Goal: Find contact information: Find contact information

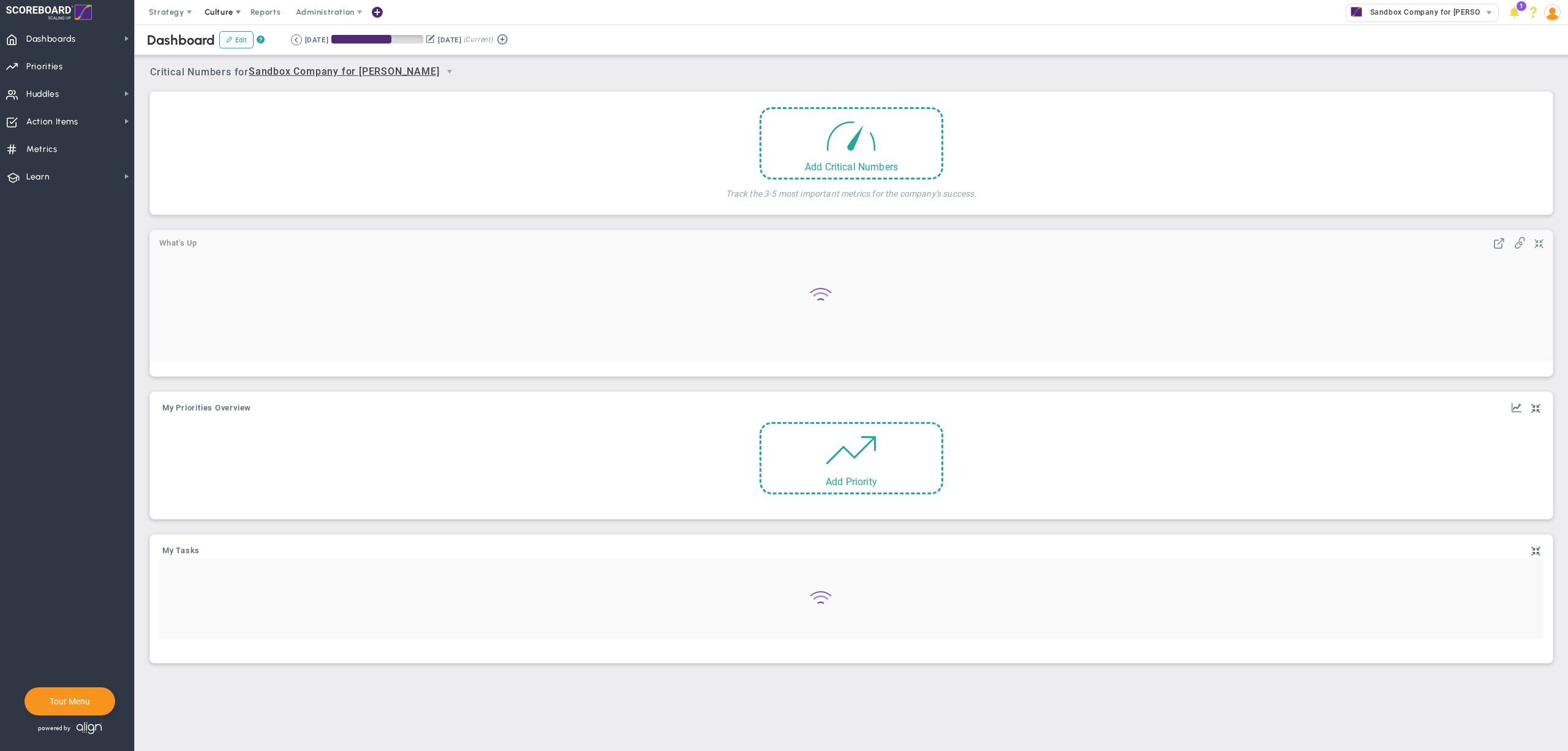
click at [233, 14] on span at bounding box center [238, 12] width 10 height 10
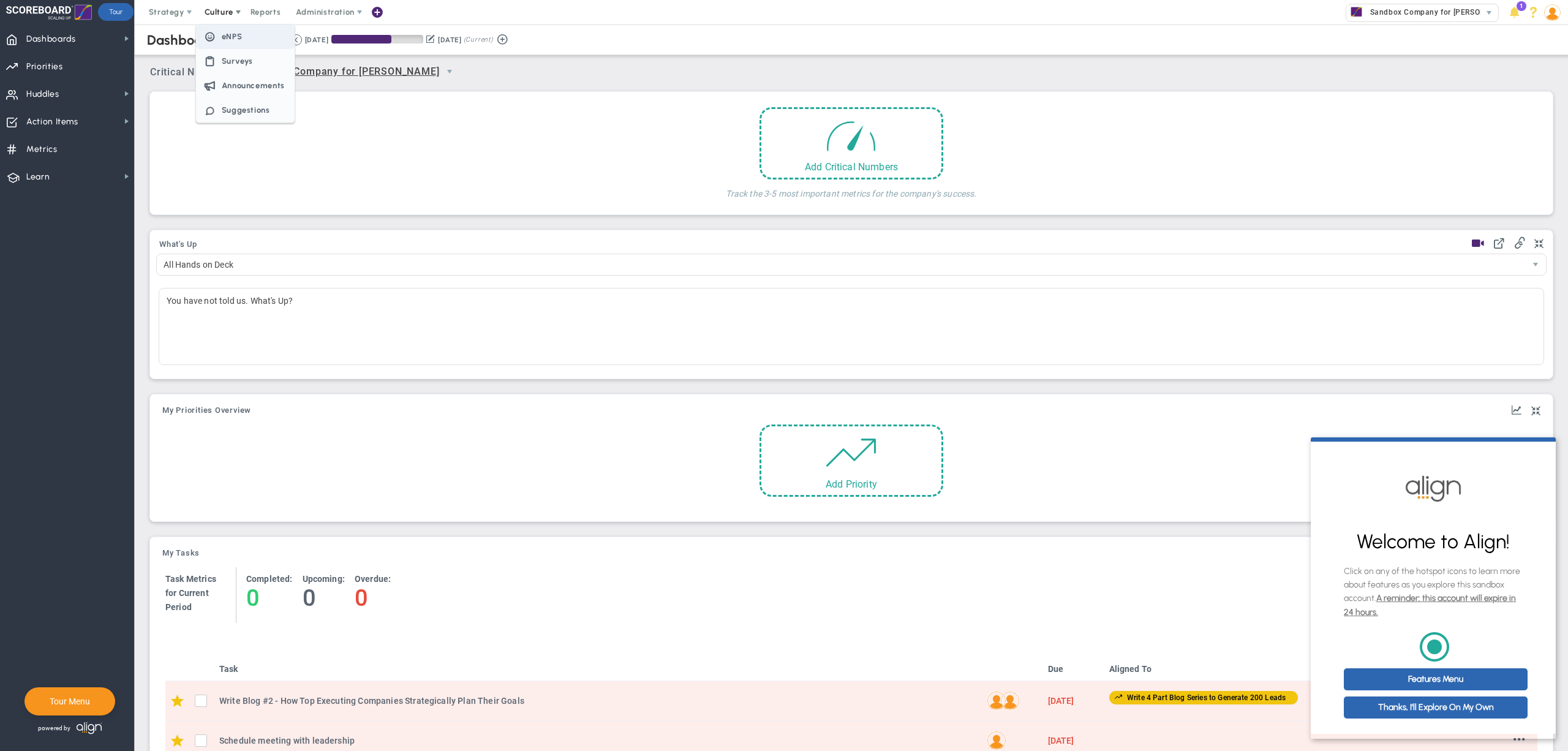
click at [237, 40] on span "eNPS" at bounding box center [232, 36] width 21 height 9
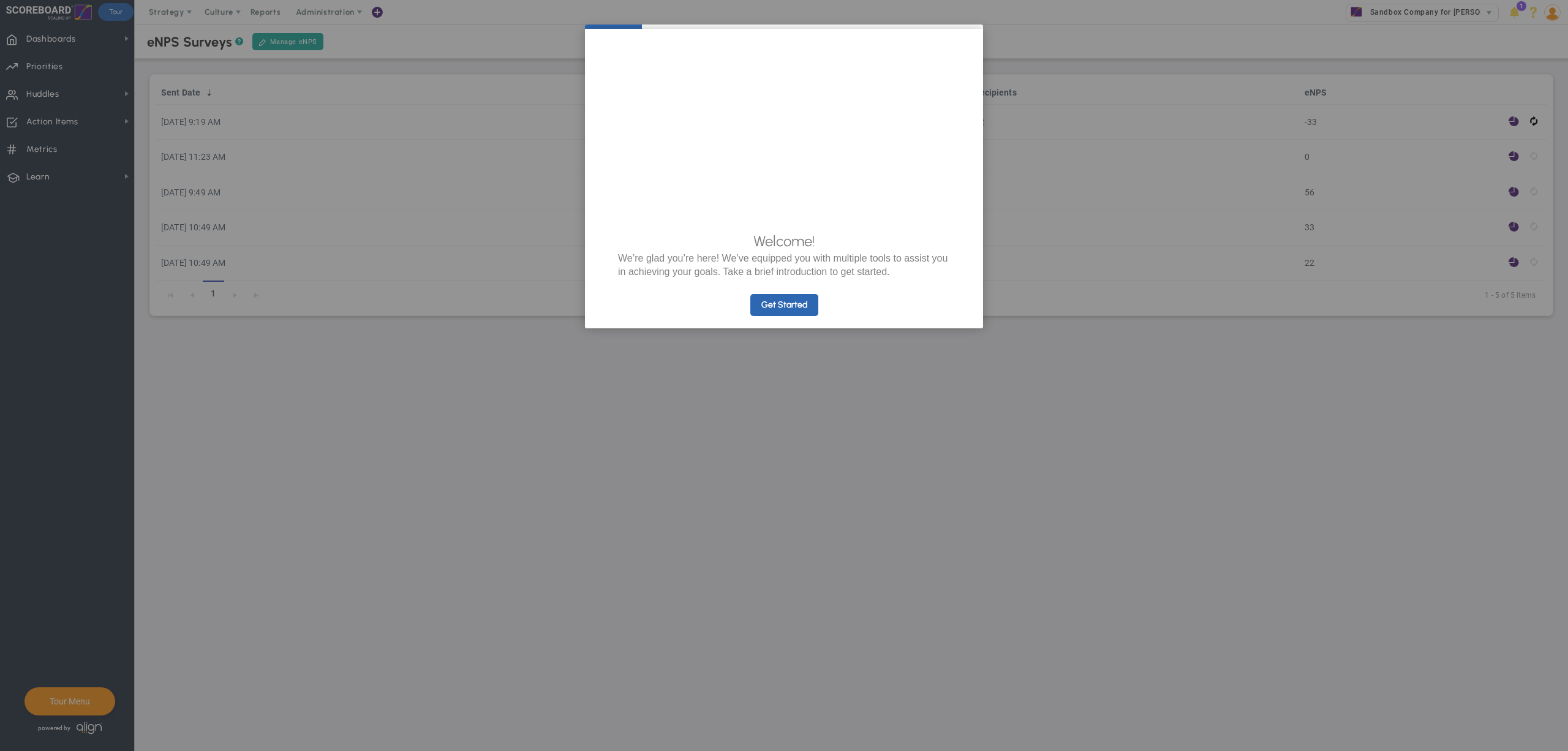
click at [1101, 191] on appcues "× Welcome! We’re glad you’re here! We’ve equipped you with multiple tools to as…" at bounding box center [784, 376] width 1568 height 751
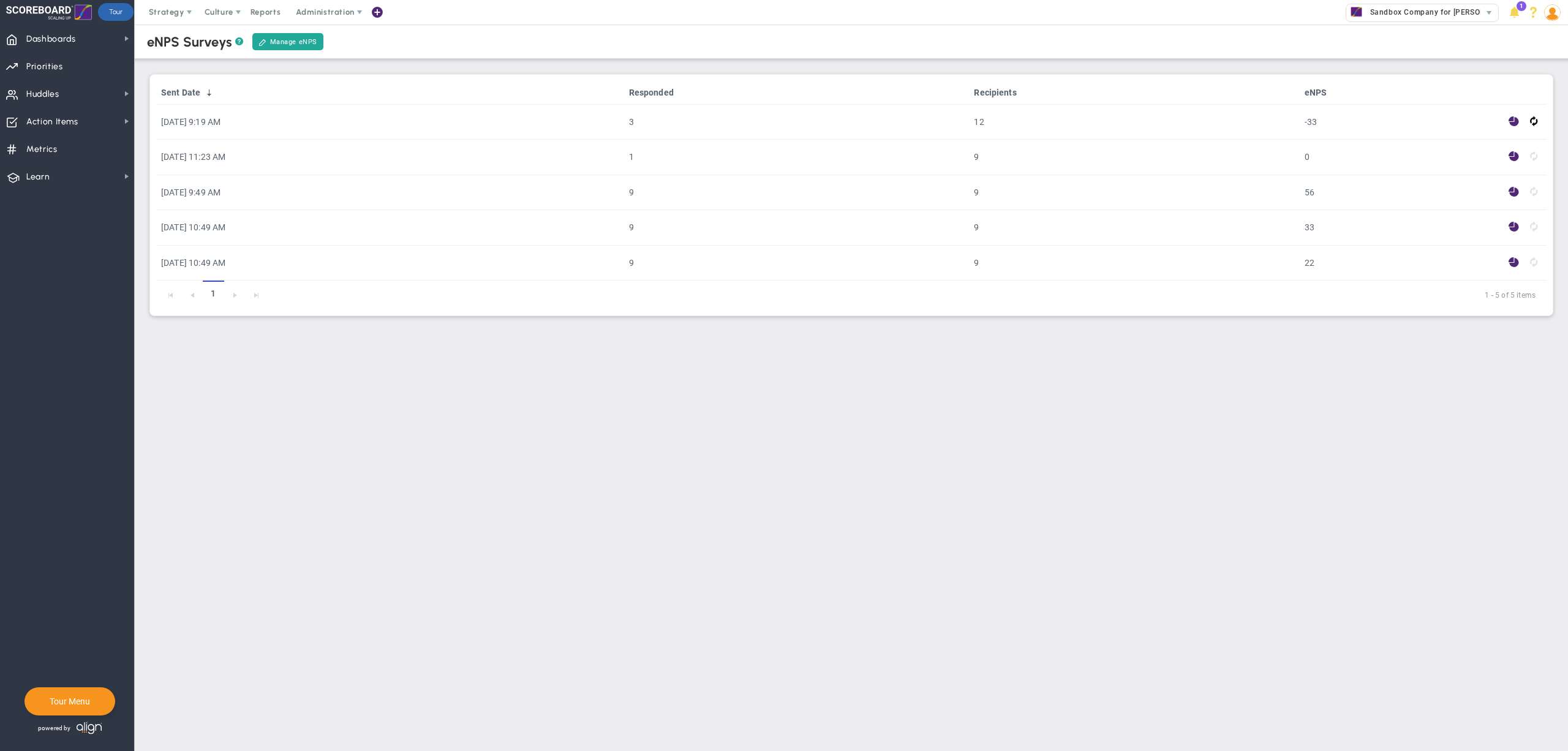
click at [1553, 21] on img at bounding box center [1553, 12] width 17 height 17
click at [1548, 135] on span "Sign Out" at bounding box center [1515, 135] width 99 height 25
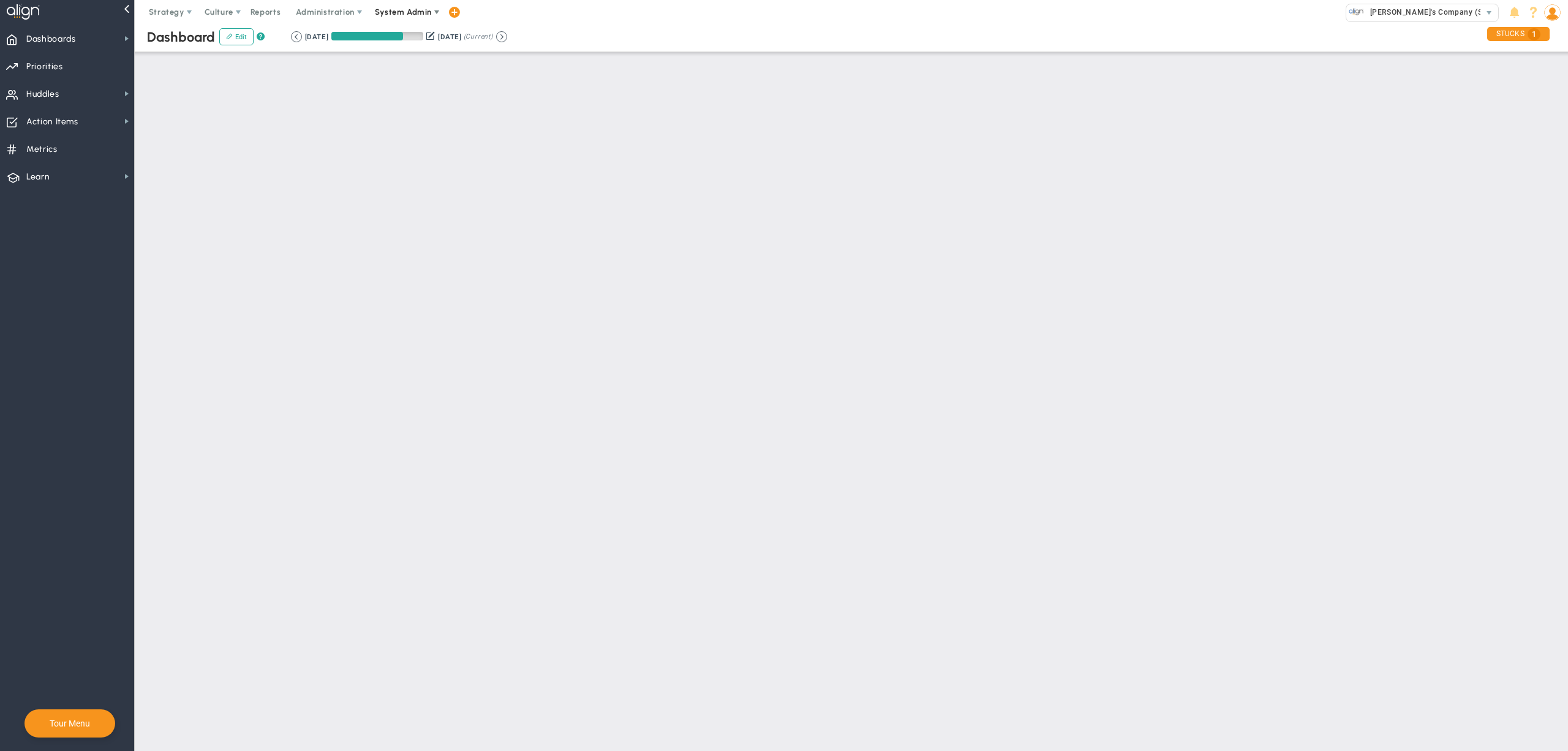
click at [412, 20] on span "System Admin" at bounding box center [404, 12] width 77 height 25
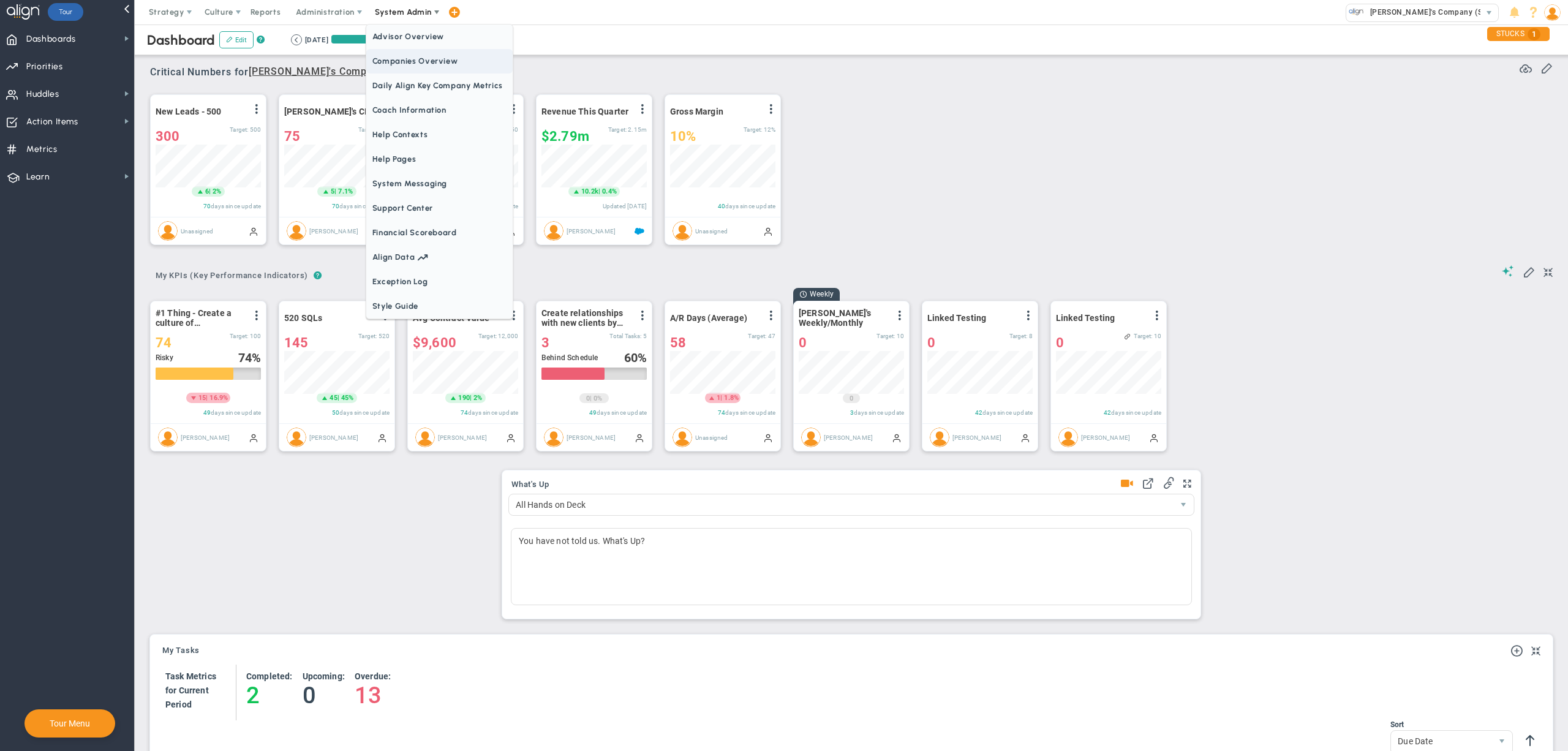
click at [419, 64] on span "Companies Overview" at bounding box center [439, 61] width 146 height 25
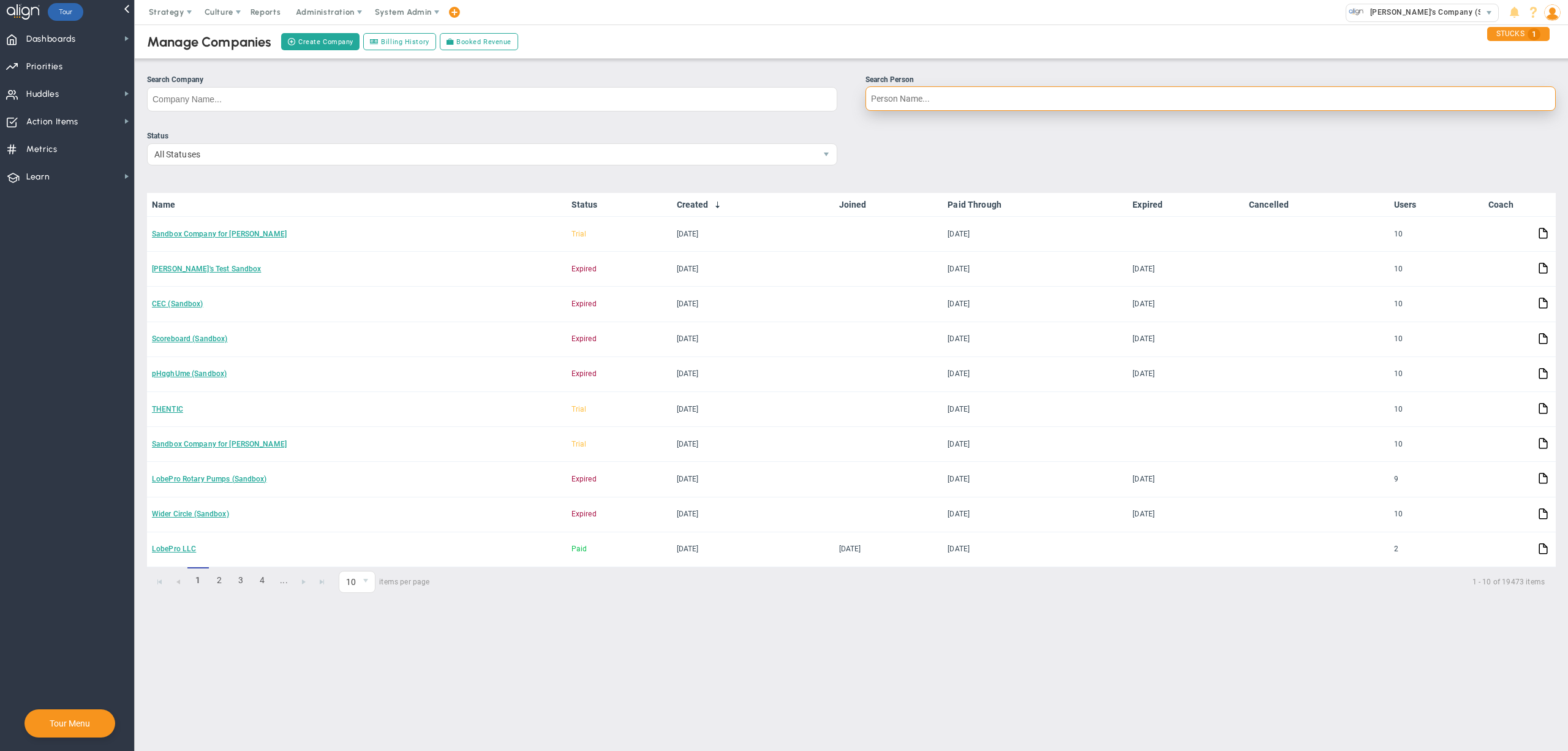
click at [946, 106] on input "Search Person" at bounding box center [1211, 99] width 690 height 25
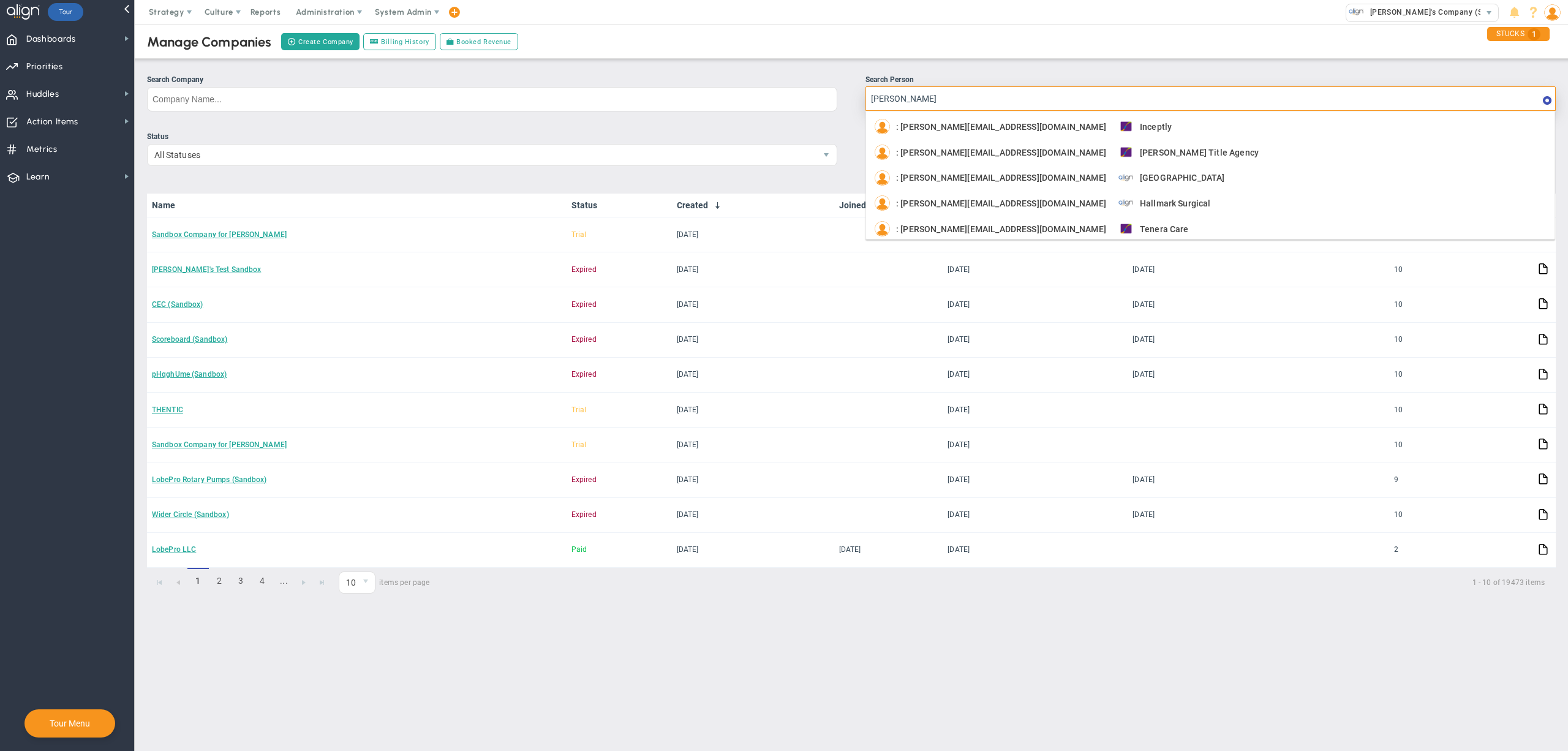
type input "[PERSON_NAME]"
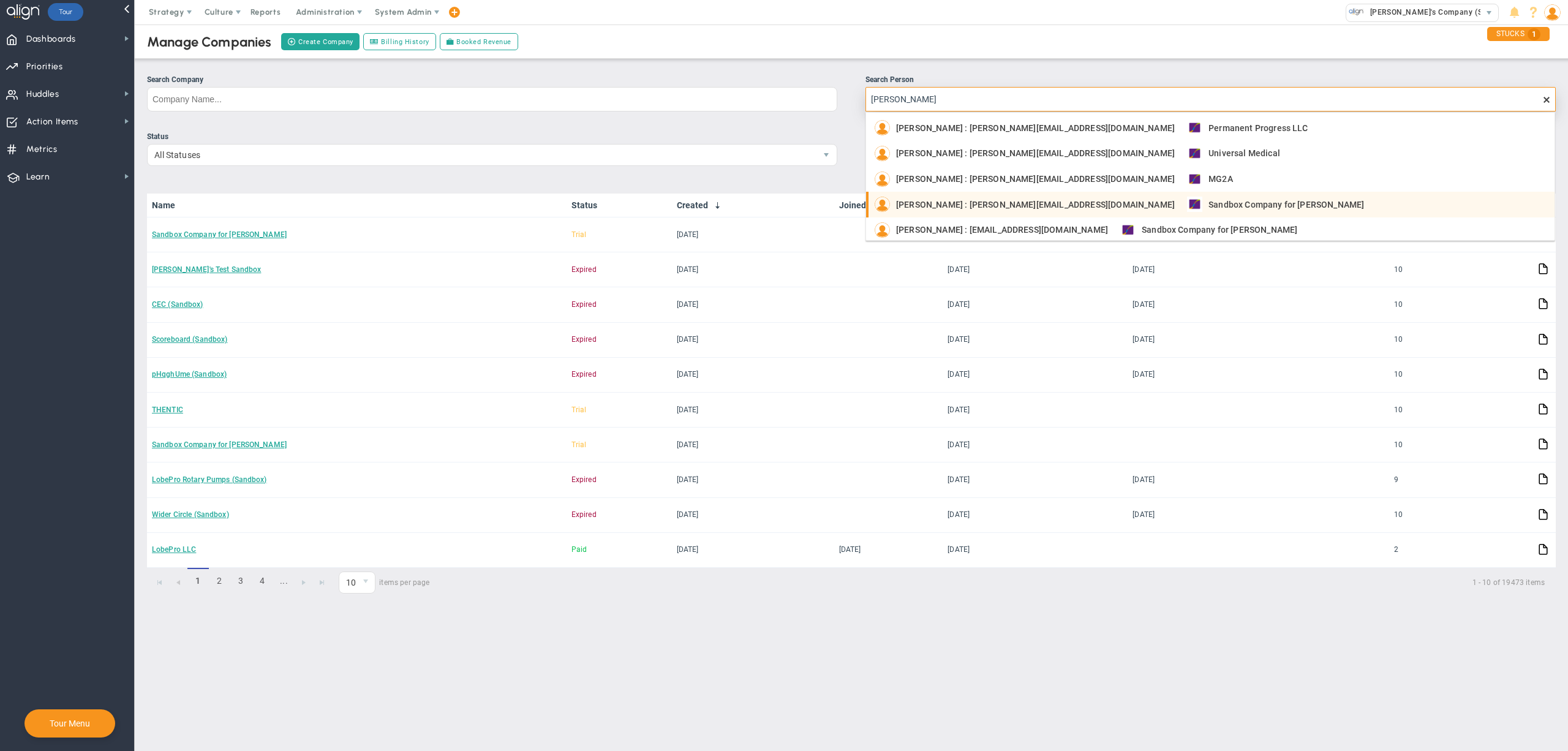
click at [1005, 207] on span "[PERSON_NAME] : [PERSON_NAME][EMAIL_ADDRESS][DOMAIN_NAME]" at bounding box center [1035, 204] width 279 height 9
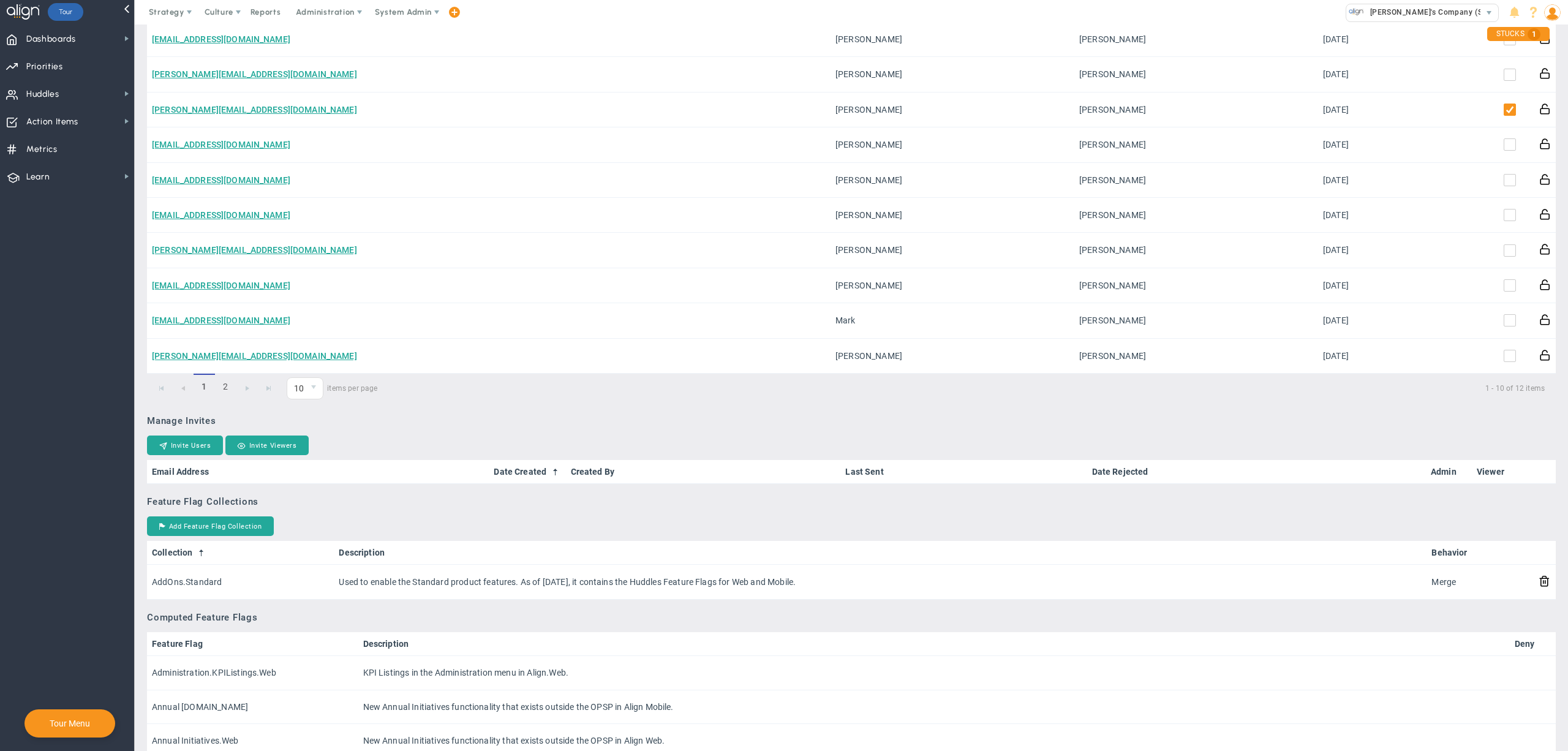
scroll to position [623, 0]
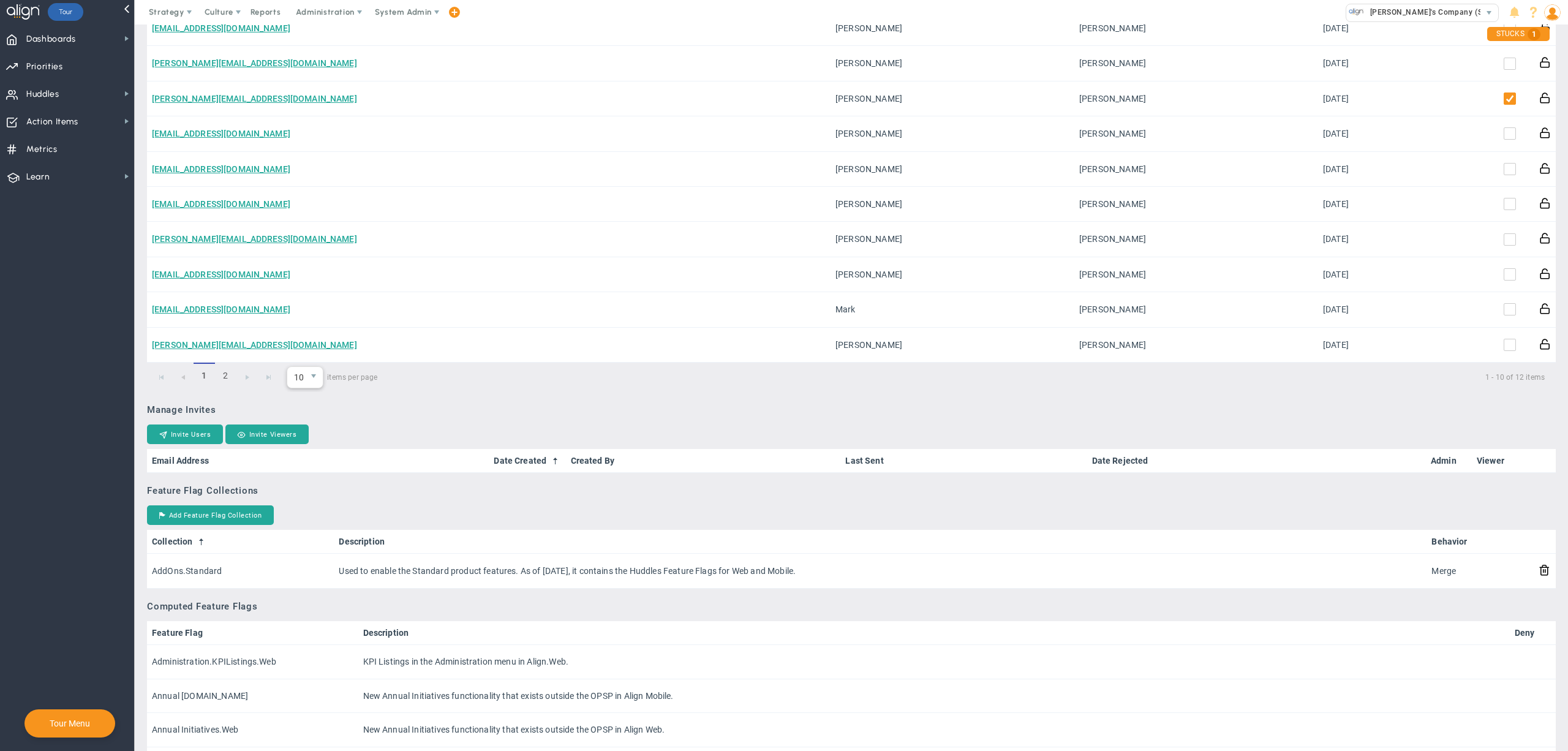
click at [295, 386] on span "10" at bounding box center [296, 377] width 18 height 21
click at [304, 442] on li "20" at bounding box center [304, 432] width 35 height 26
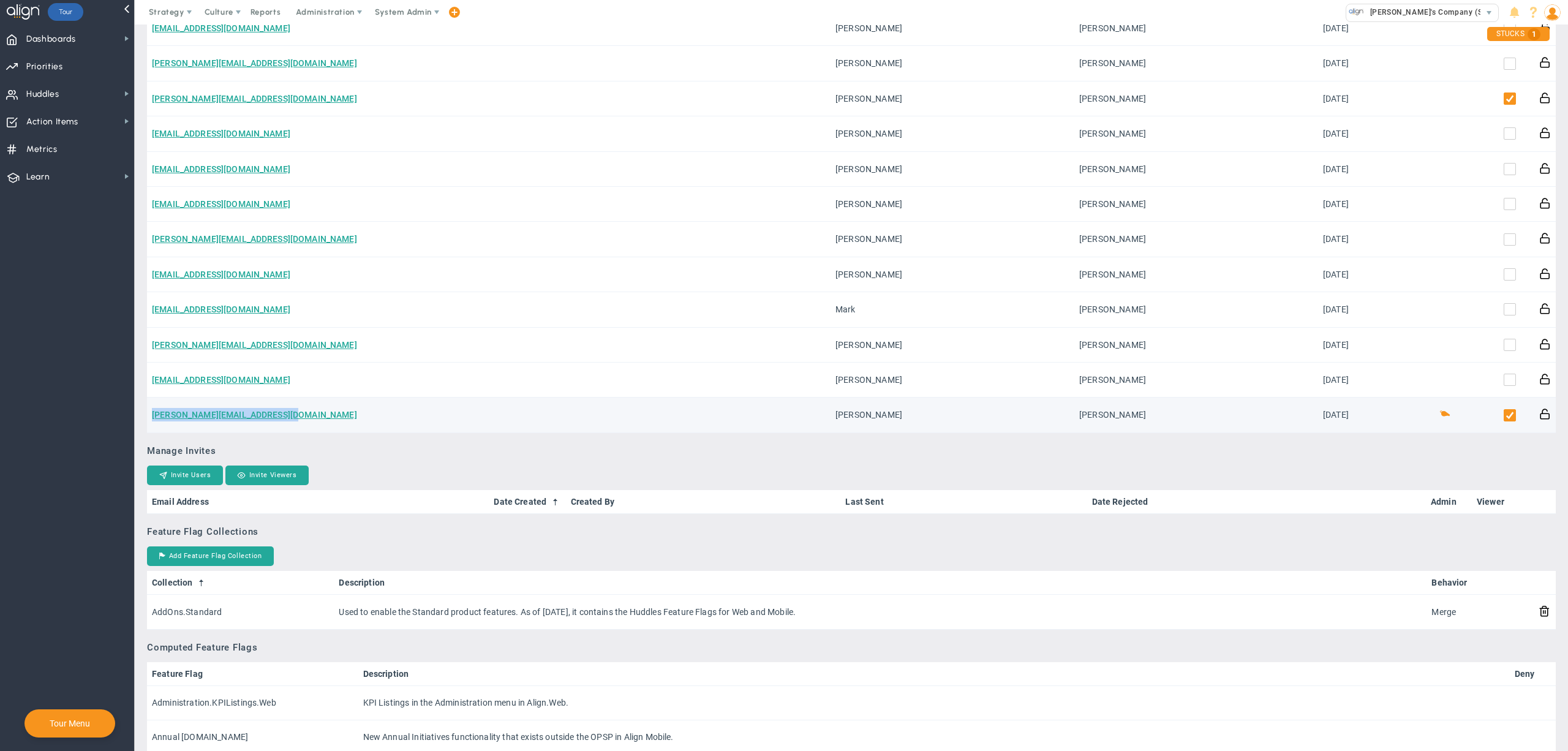
drag, startPoint x: 315, startPoint y: 419, endPoint x: 149, endPoint y: 421, distance: 166.0
click at [149, 421] on td "[PERSON_NAME][EMAIL_ADDRESS][DOMAIN_NAME]" at bounding box center [488, 415] width 684 height 35
copy link "[PERSON_NAME][EMAIL_ADDRESS][DOMAIN_NAME]"
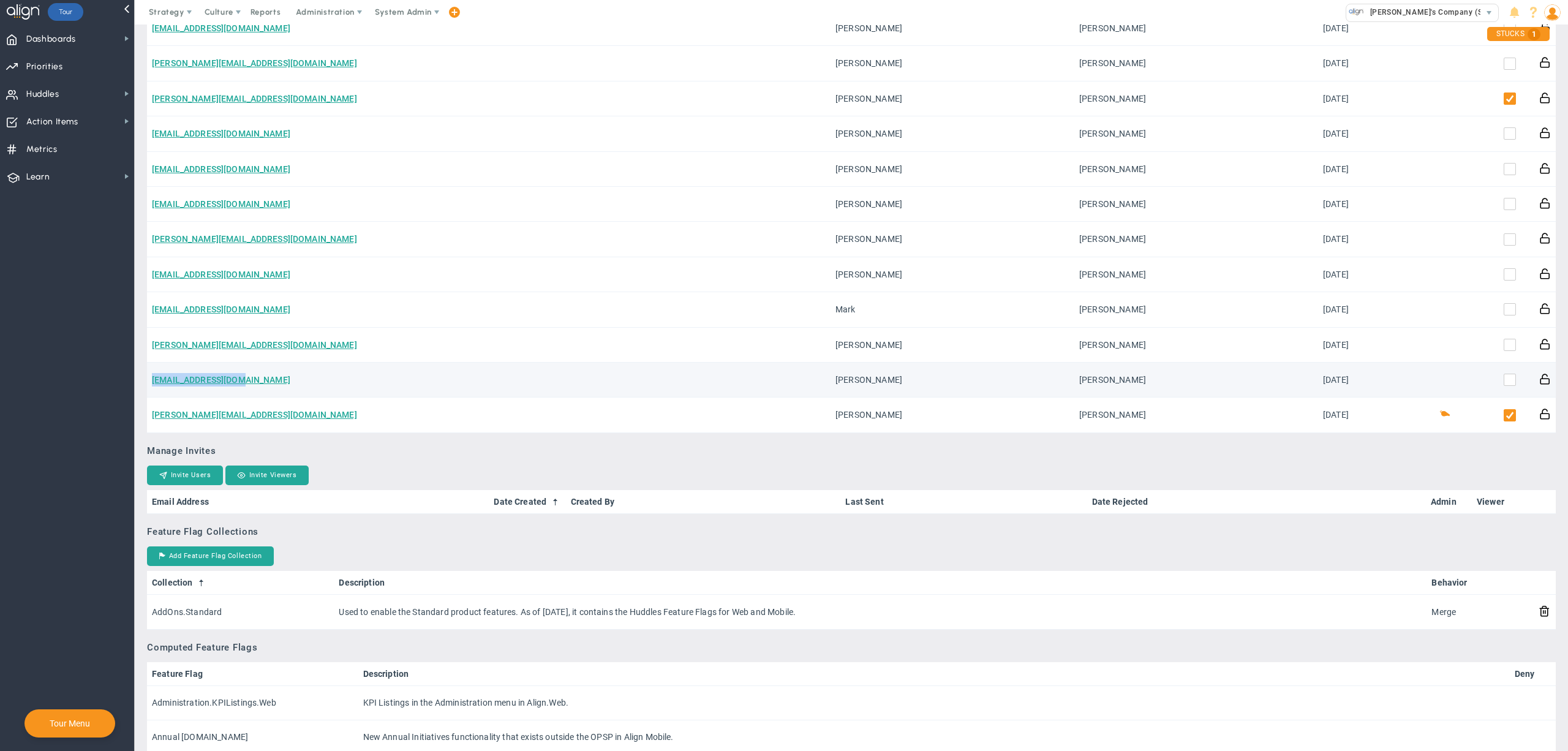
drag, startPoint x: 351, startPoint y: 390, endPoint x: 147, endPoint y: 385, distance: 204.1
click at [147, 385] on td "[EMAIL_ADDRESS][DOMAIN_NAME]" at bounding box center [488, 380] width 684 height 35
copy link "[EMAIL_ADDRESS][DOMAIN_NAME]"
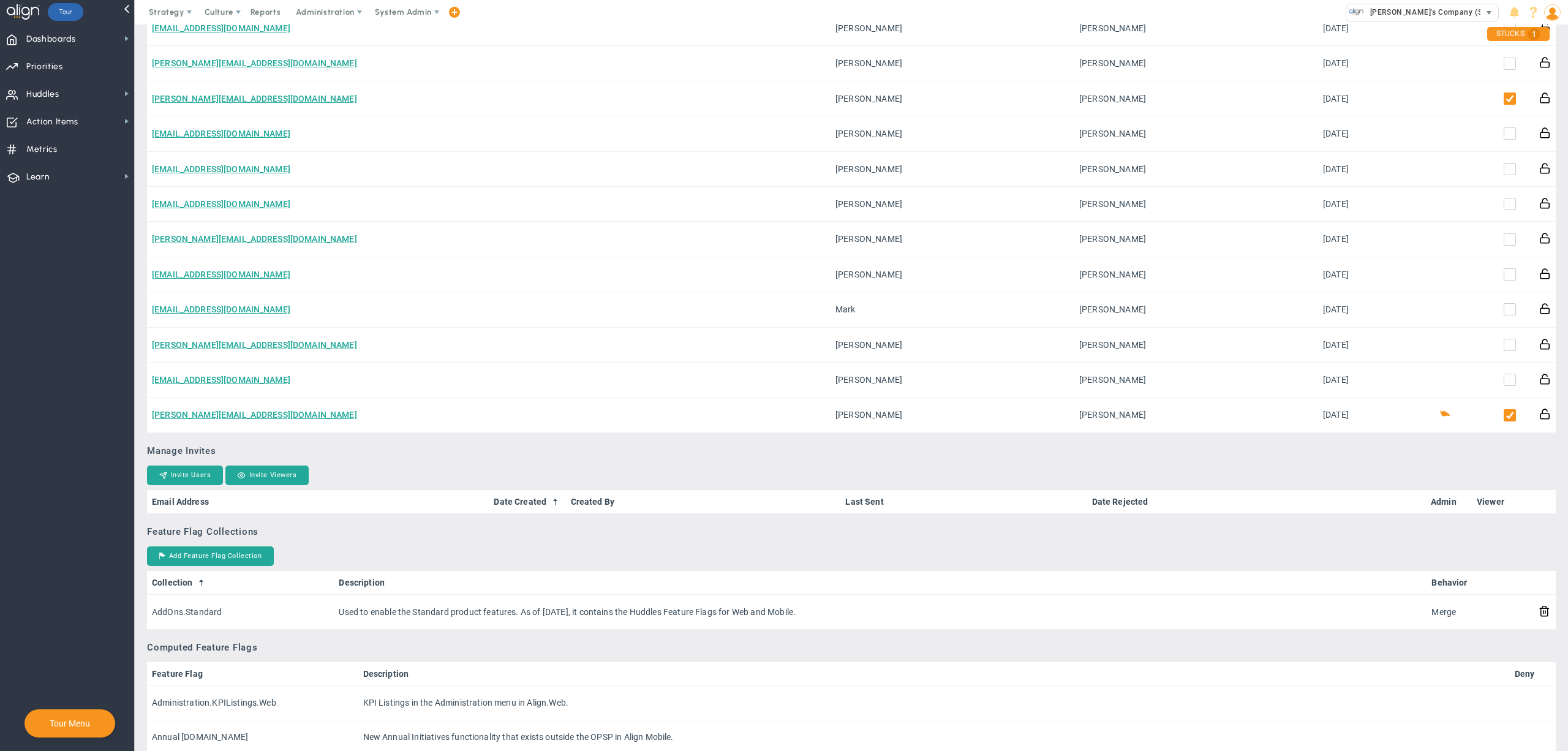
click at [1391, 17] on span "[PERSON_NAME]'s Company (Sandbox)" at bounding box center [1438, 12] width 148 height 16
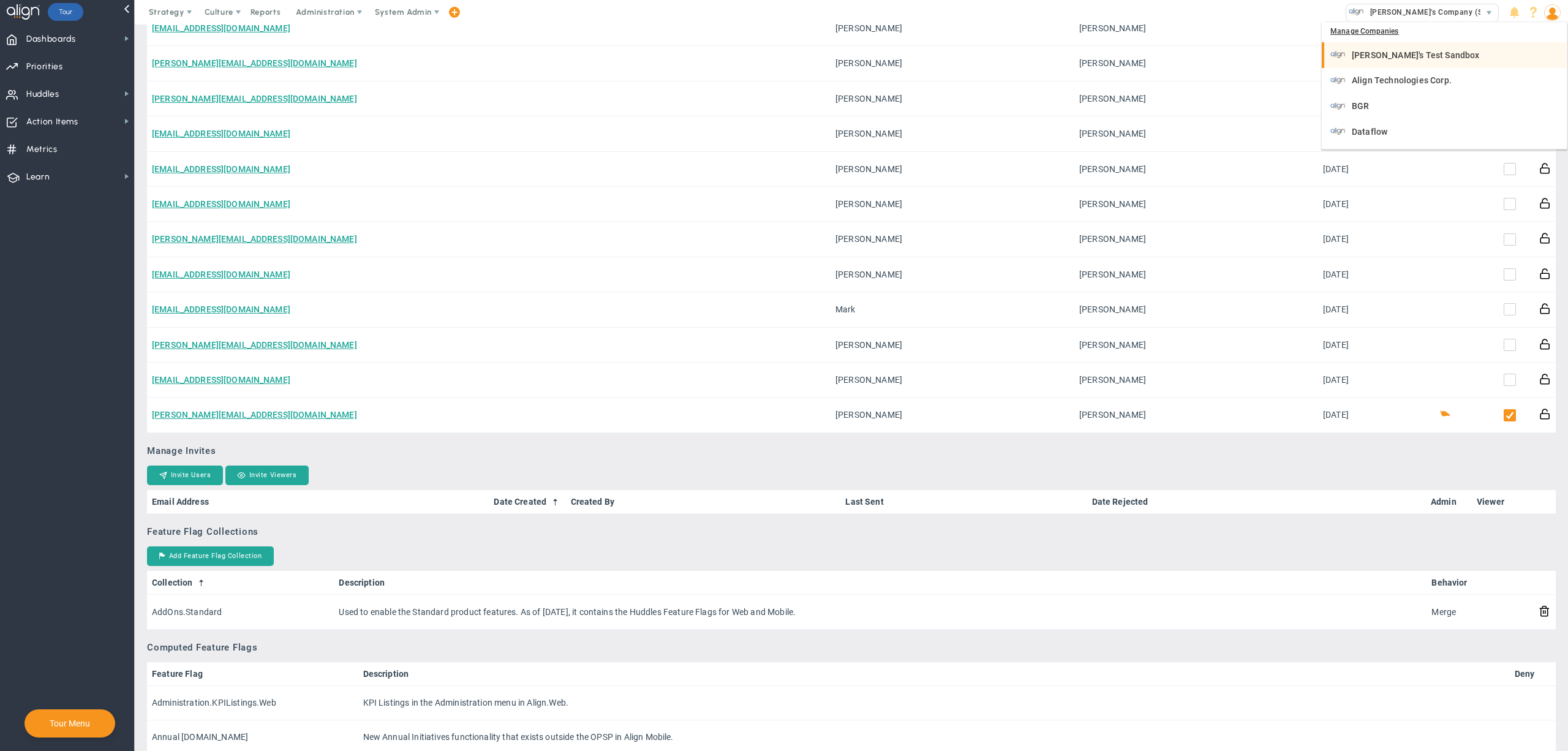
click at [1390, 67] on li "[PERSON_NAME]'s Test Sandbox" at bounding box center [1444, 55] width 245 height 26
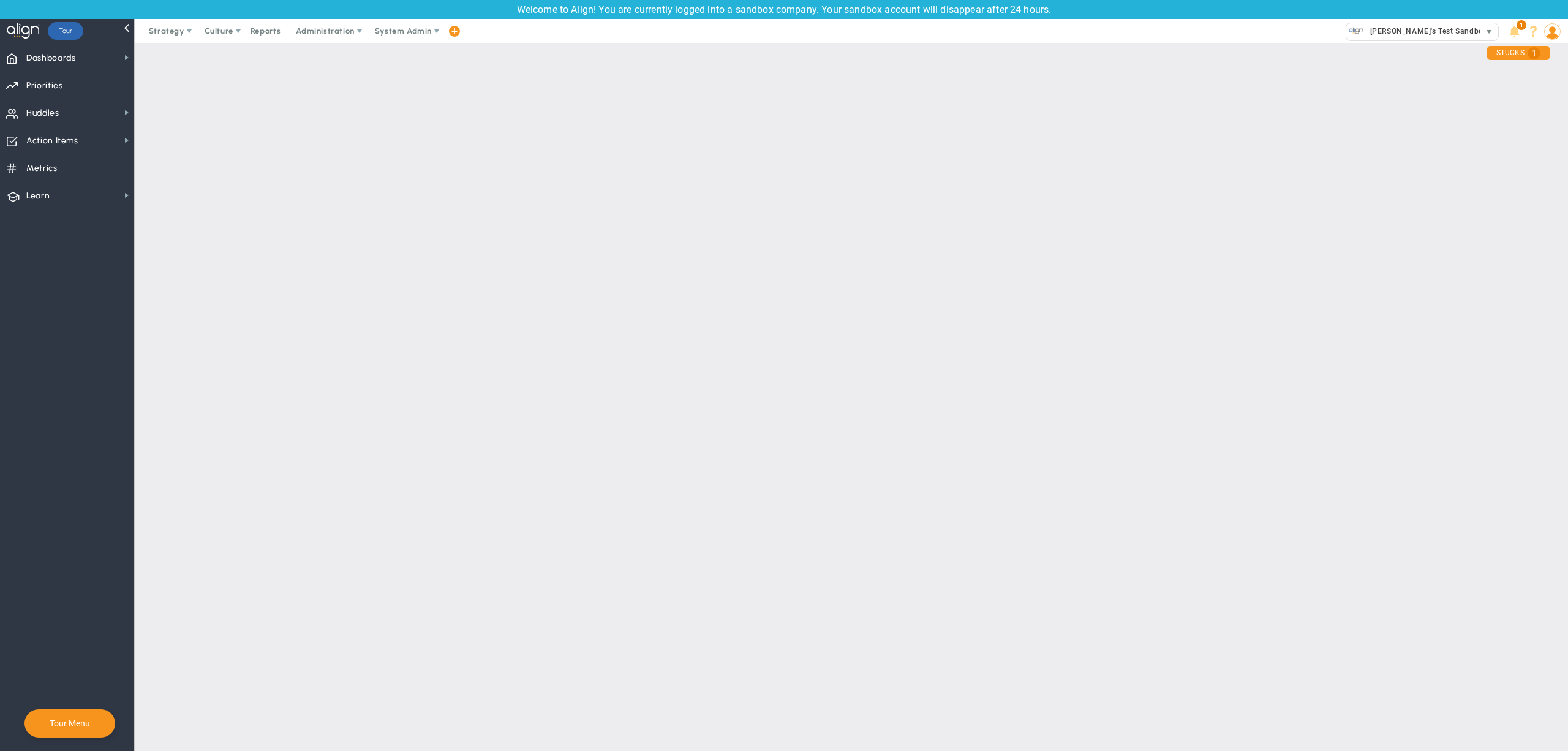
click at [1395, 28] on span "[PERSON_NAME]'s Test Sandbox" at bounding box center [1425, 31] width 123 height 16
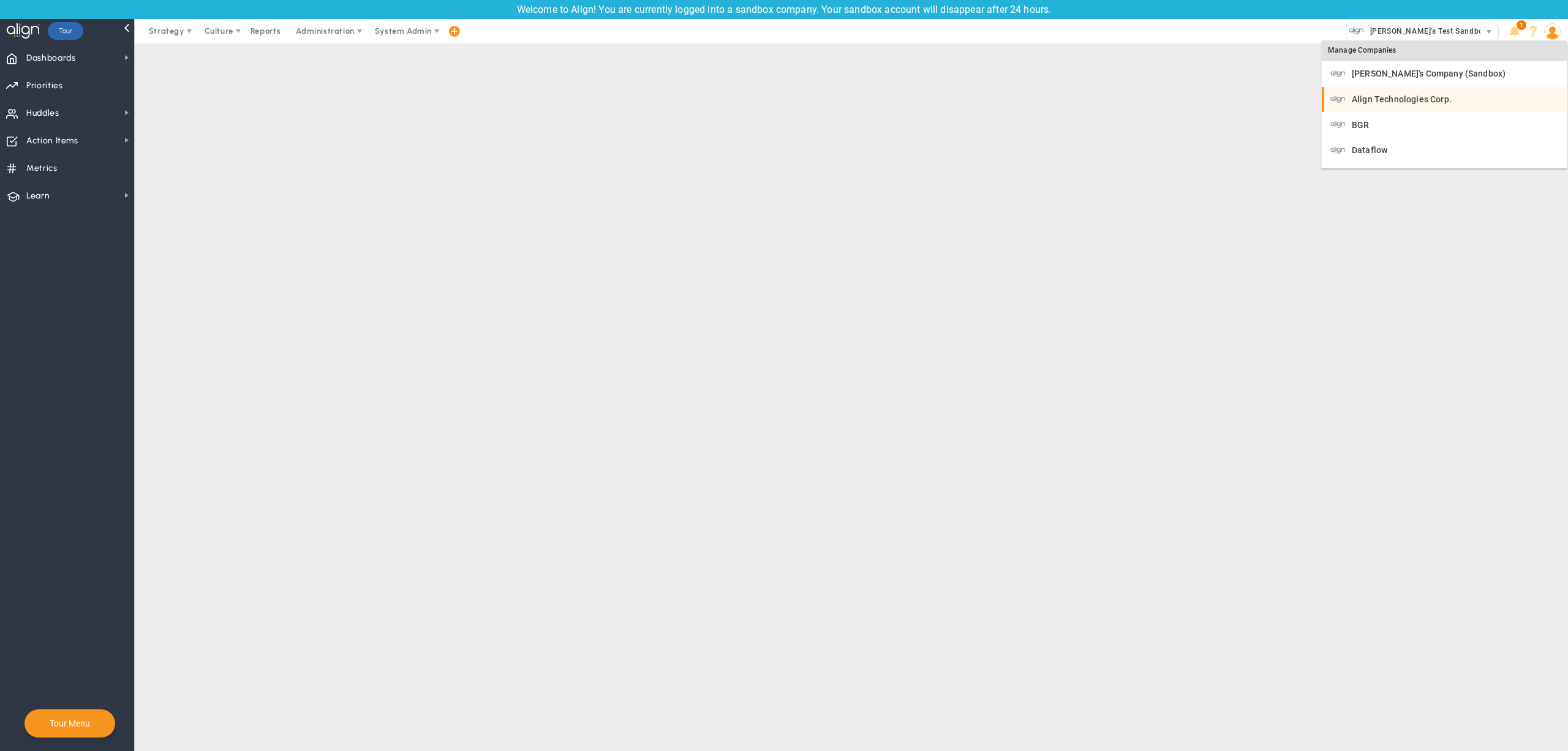
click at [1392, 96] on span "Align Technologies Corp." at bounding box center [1402, 99] width 100 height 9
